Goal: Task Accomplishment & Management: Complete application form

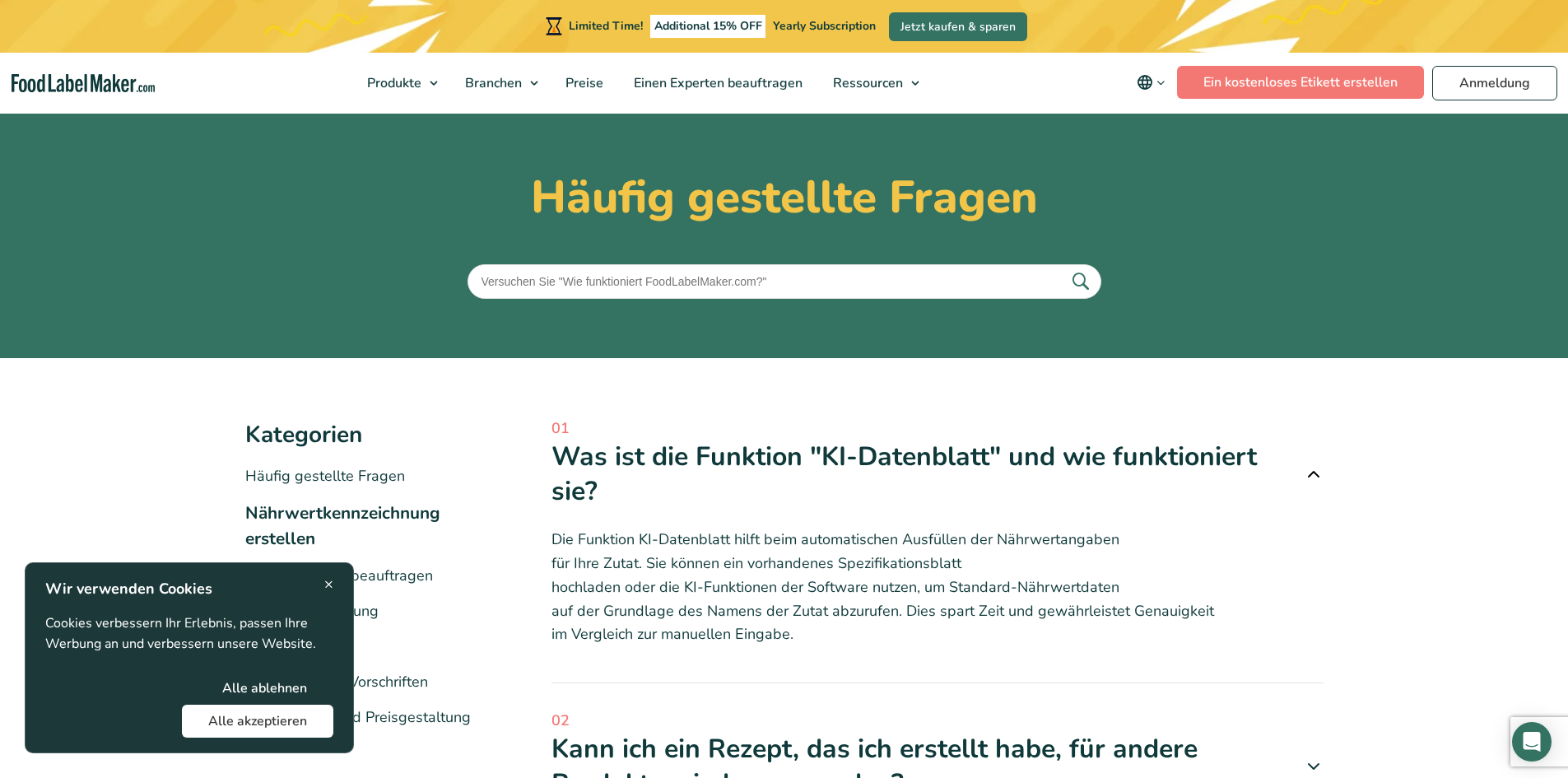
click at [328, 581] on span "×" at bounding box center [329, 584] width 9 height 22
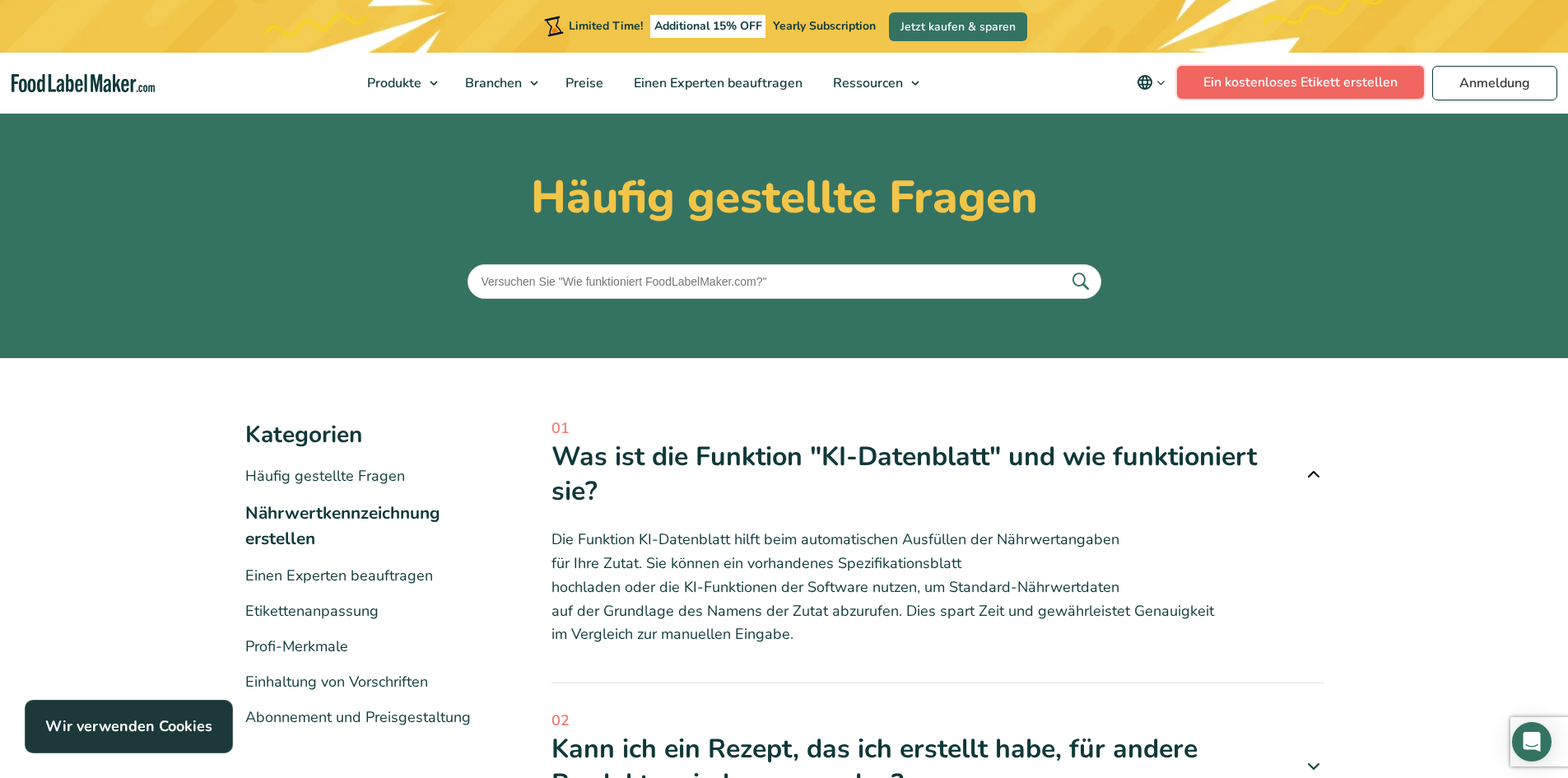
click at [1297, 81] on link "Ein kostenloses Etikett erstellen" at bounding box center [1301, 82] width 247 height 33
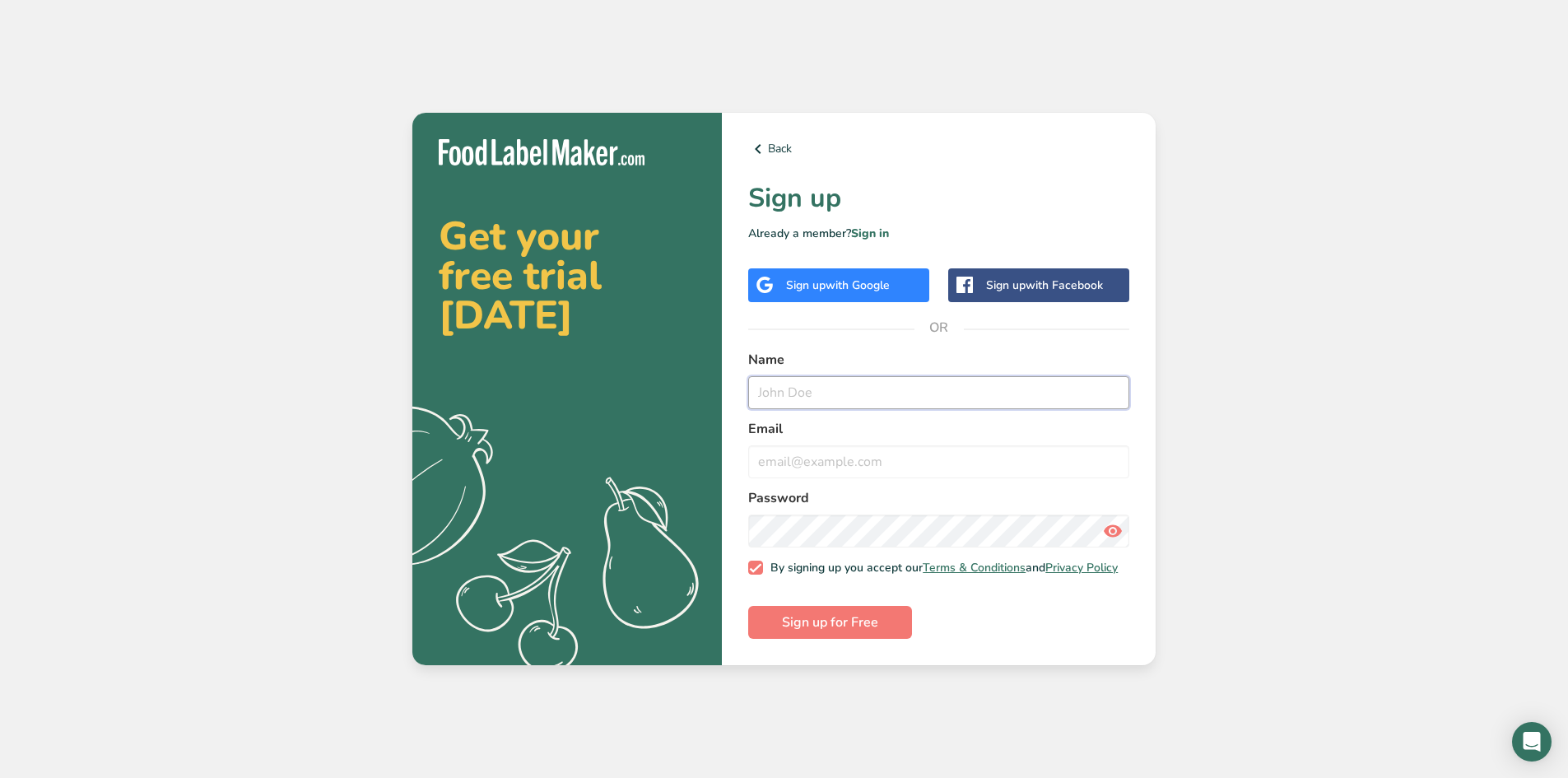
click at [851, 390] on input "text" at bounding box center [939, 392] width 382 height 33
type input "Jonah"
click at [861, 446] on input "email" at bounding box center [939, 462] width 382 height 33
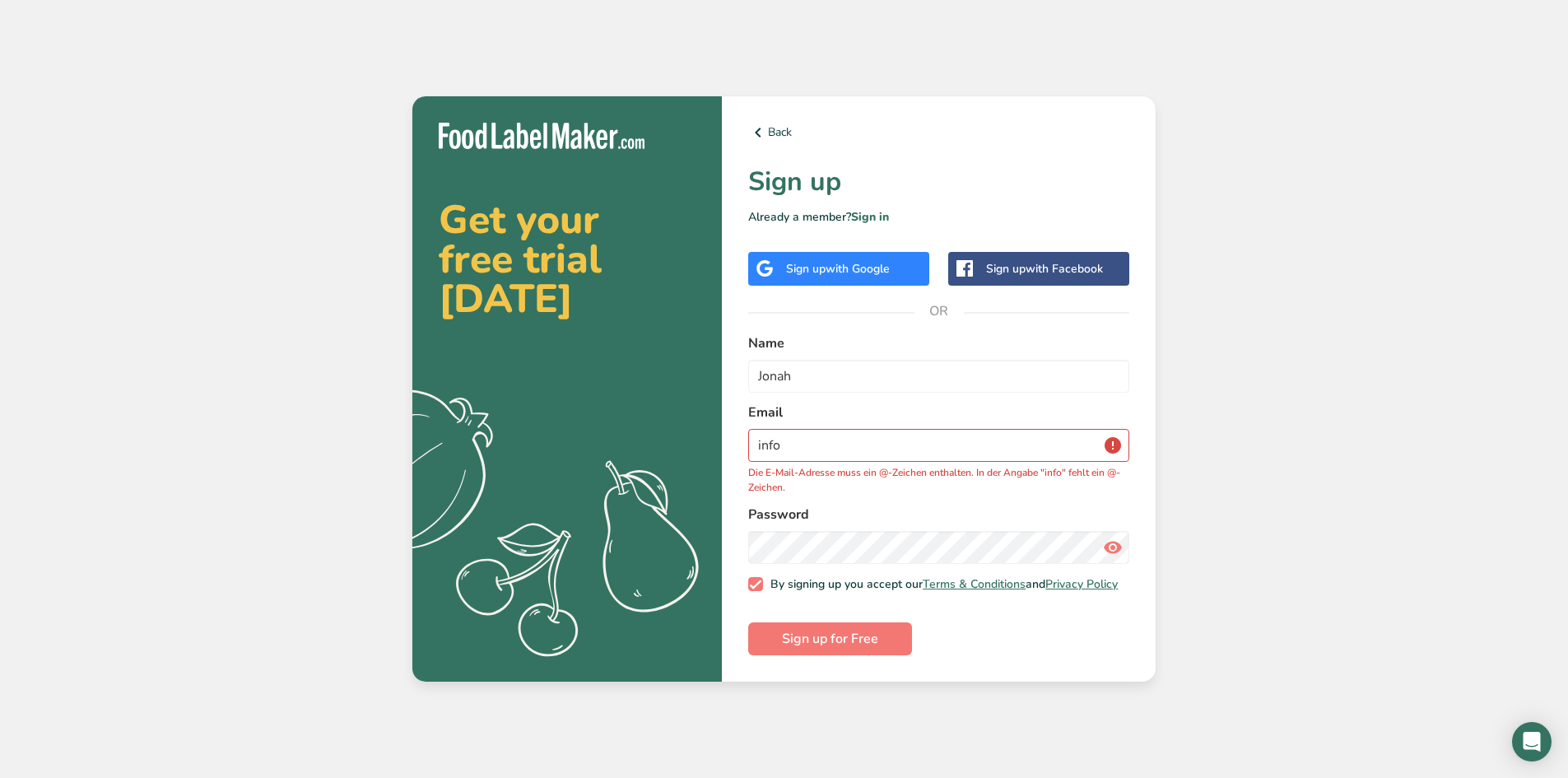
click at [1457, 455] on div "Get your free trial today .a{fill:#f5f3ed;} Back Sign up Already a member? Sign…" at bounding box center [784, 389] width 1568 height 778
click at [926, 442] on input "info" at bounding box center [939, 445] width 382 height 33
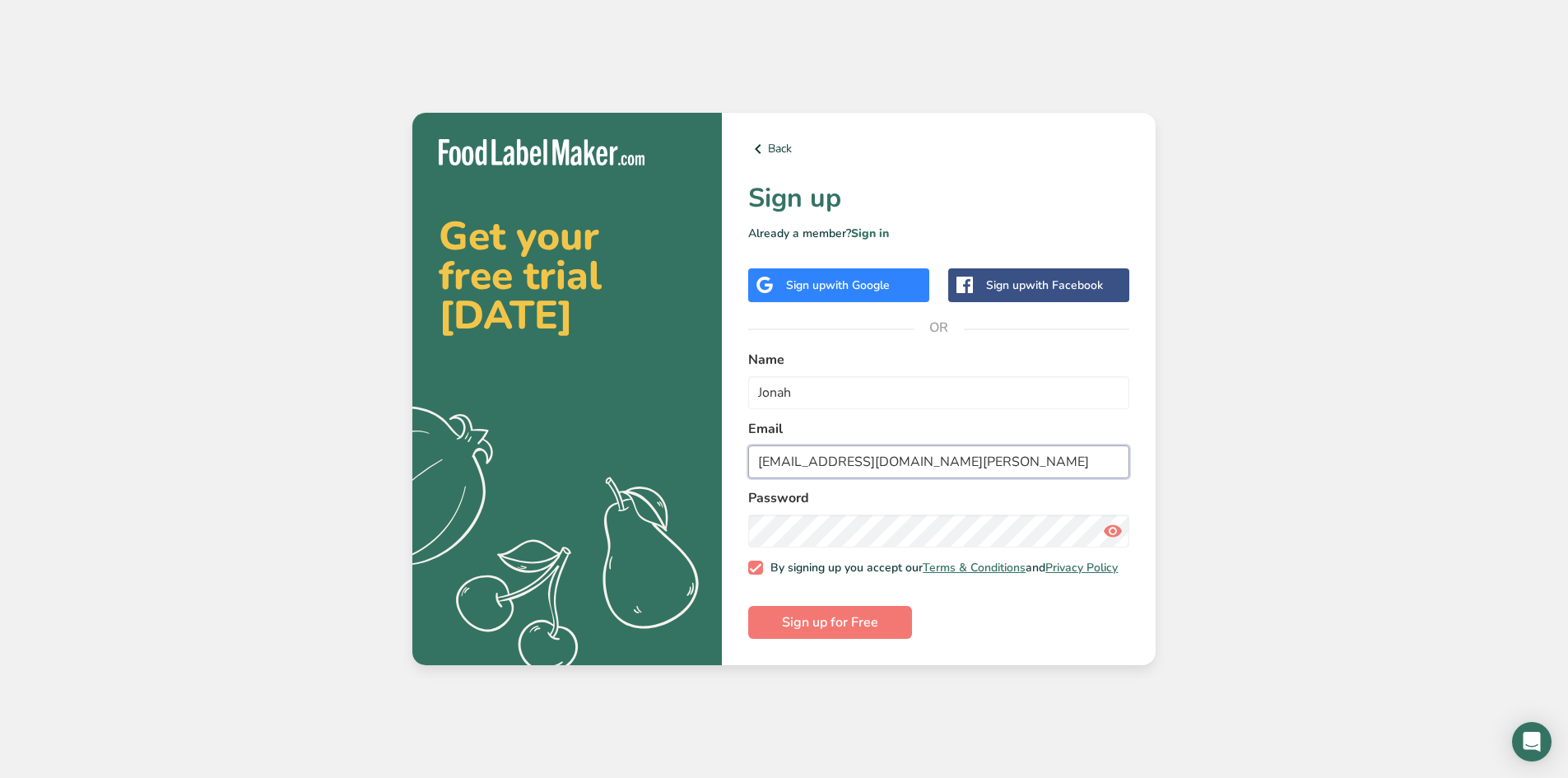
type input "info@fleischerei-rex.de"
drag, startPoint x: 1285, startPoint y: 565, endPoint x: 1069, endPoint y: 595, distance: 218.1
click at [1285, 565] on div "Get your free trial today .a{fill:#f5f3ed;} Back Sign up Already a member? Sign…" at bounding box center [784, 389] width 1568 height 778
click at [845, 629] on span "Sign up for Free" at bounding box center [830, 622] width 96 height 20
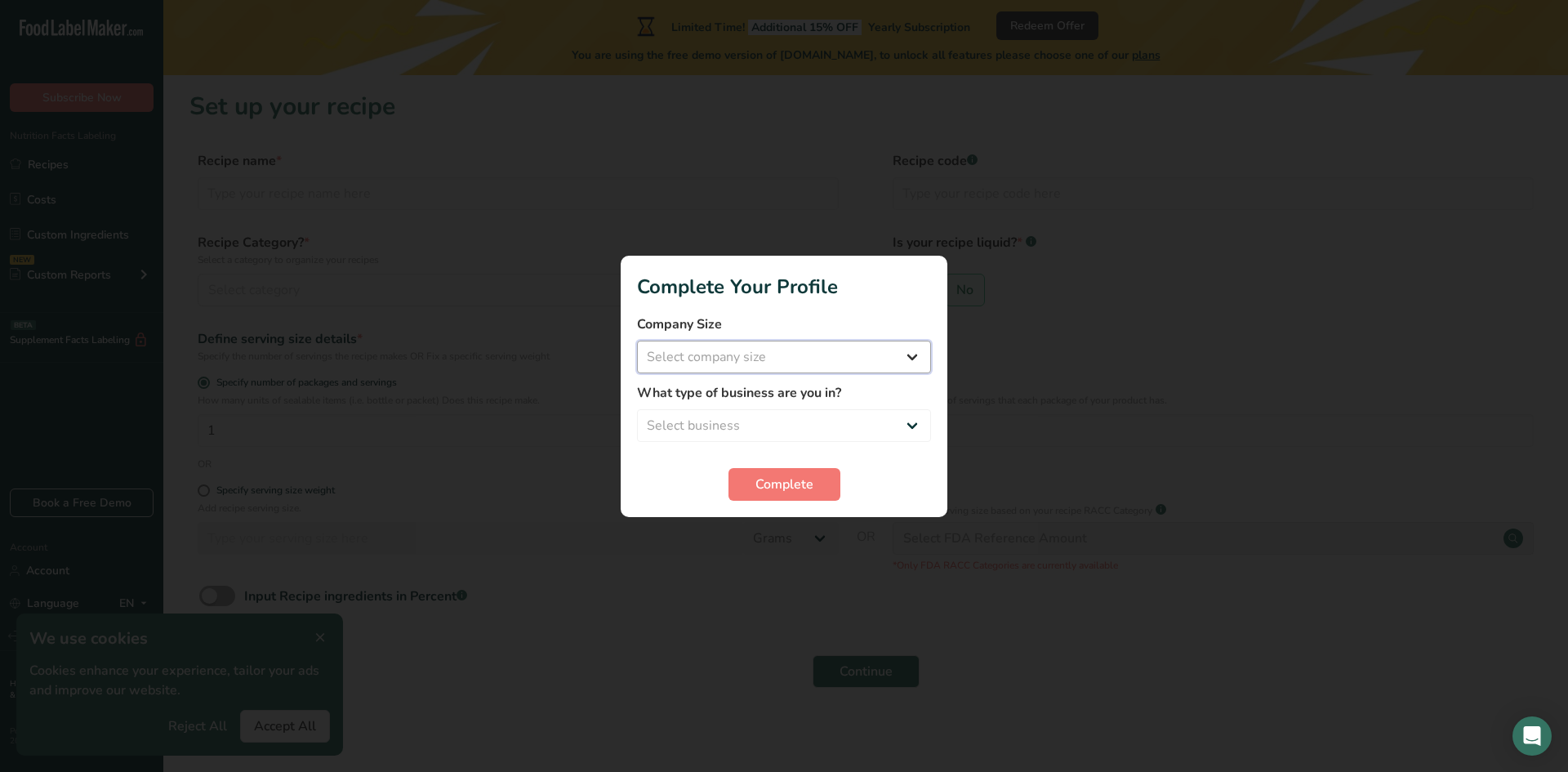
click at [823, 354] on select "Select company size Fewer than 10 Employees 10 to 50 Employees 51 to 500 Employ…" at bounding box center [784, 356] width 294 height 33
select select "2"
click at [637, 340] on select "Select company size Fewer than 10 Employees 10 to 50 Employees 51 to 500 Employ…" at bounding box center [784, 356] width 294 height 33
click at [859, 438] on select "Select business Packaged Food Manufacturer Restaurant & Cafe Bakery Meal Plans …" at bounding box center [784, 425] width 294 height 33
select select "1"
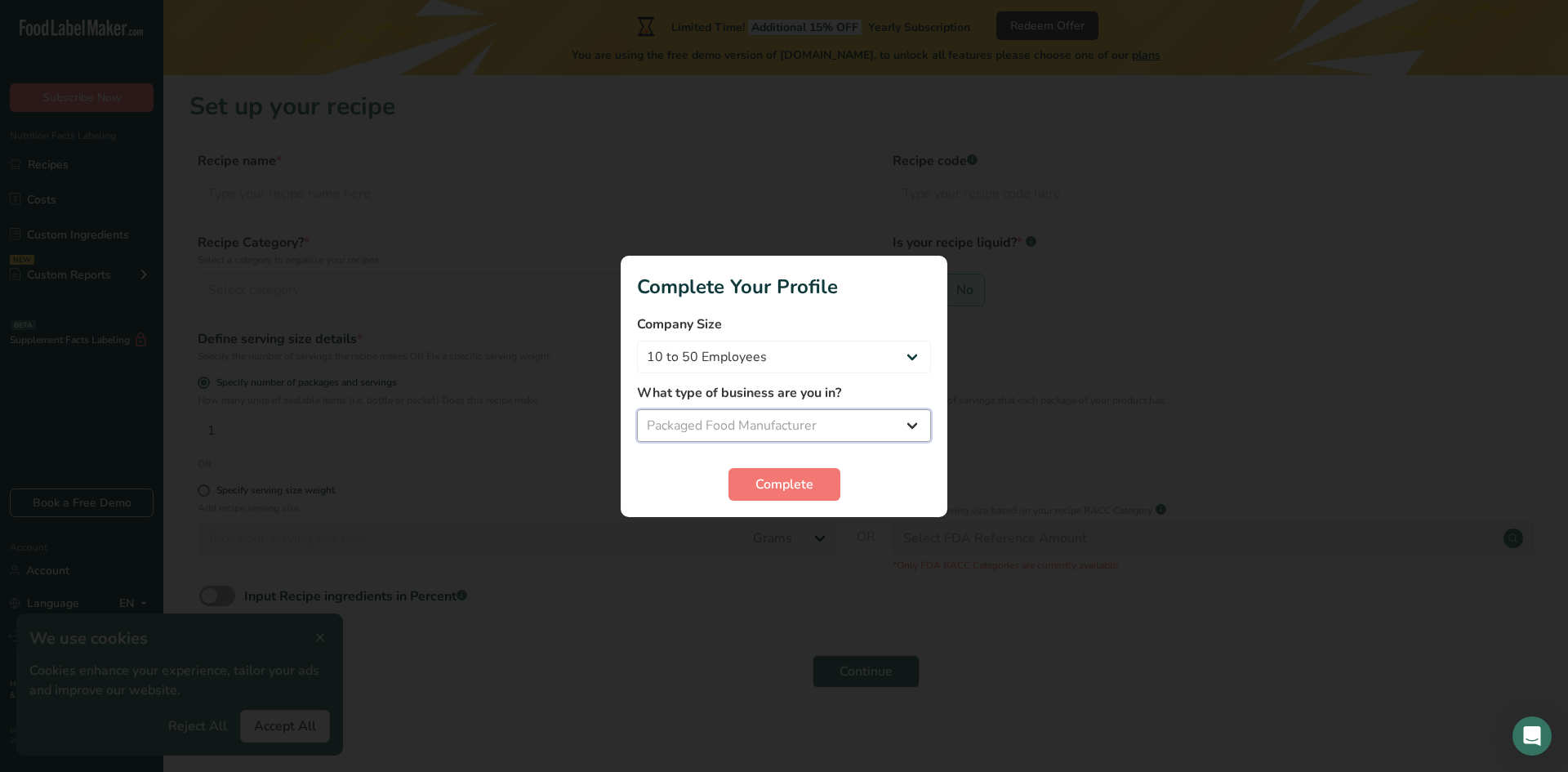
click at [637, 409] on select "Select business Packaged Food Manufacturer Restaurant & Cafe Bakery Meal Plans …" at bounding box center [784, 425] width 294 height 33
click at [788, 489] on span "Complete" at bounding box center [784, 485] width 58 height 19
